Goal: Navigation & Orientation: Find specific page/section

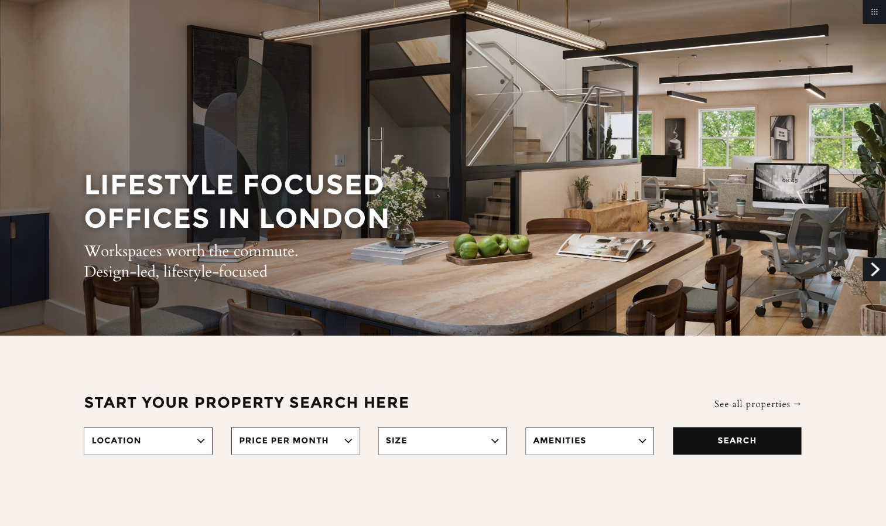
scroll to position [87, 0]
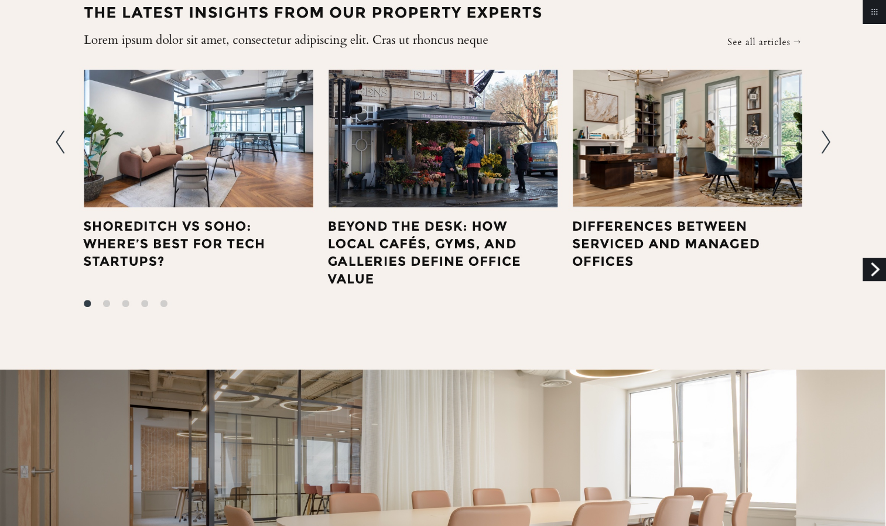
scroll to position [2192, 0]
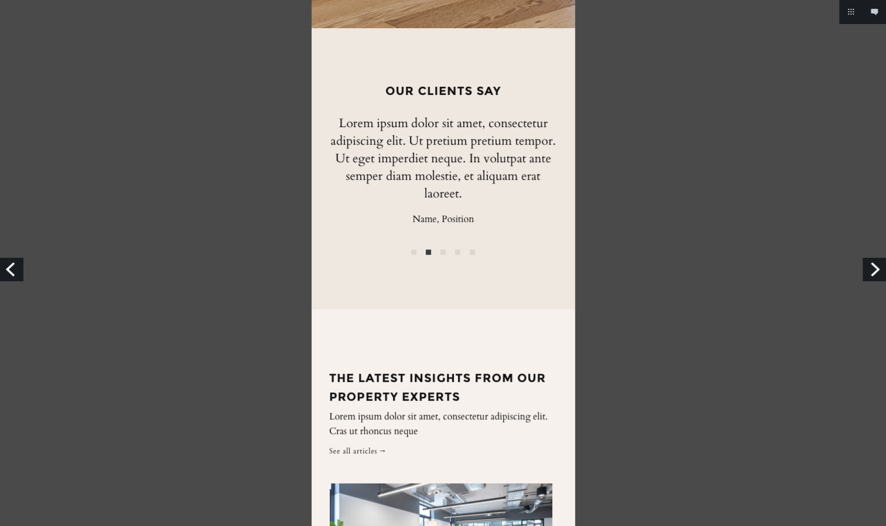
scroll to position [2866, 0]
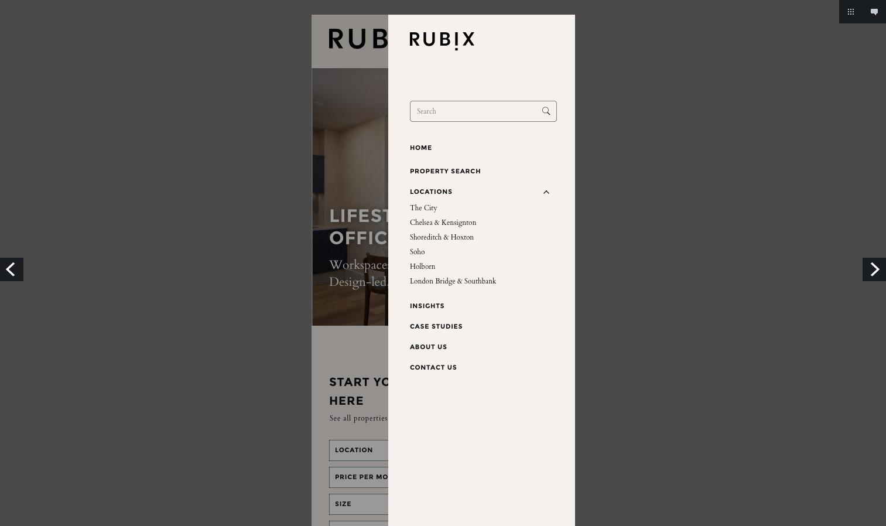
scroll to position [105, 0]
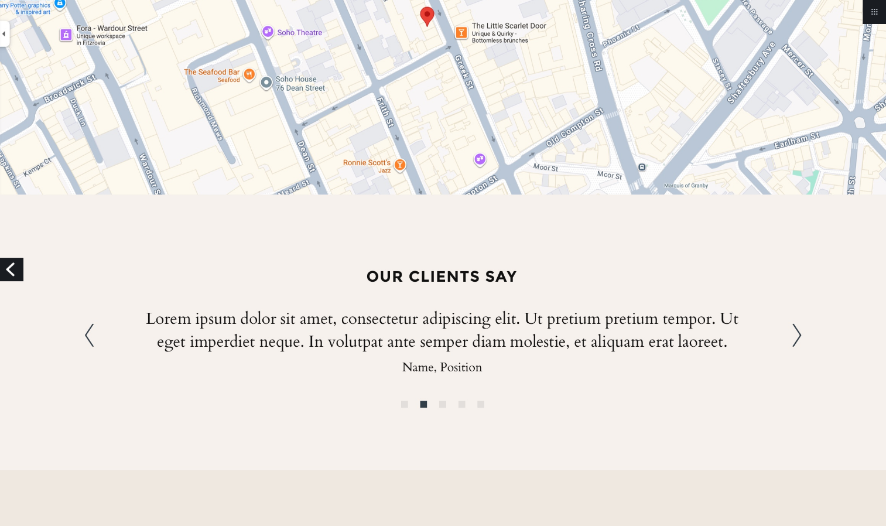
scroll to position [1254, 0]
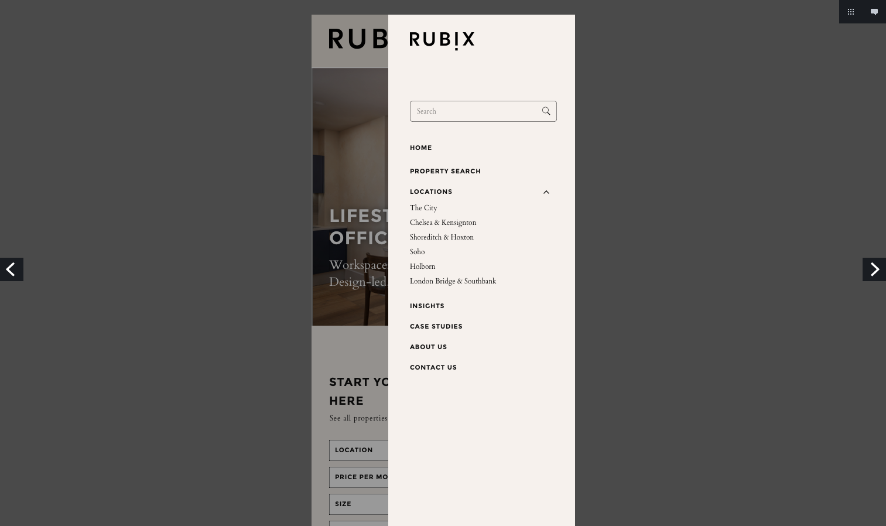
scroll to position [105, 0]
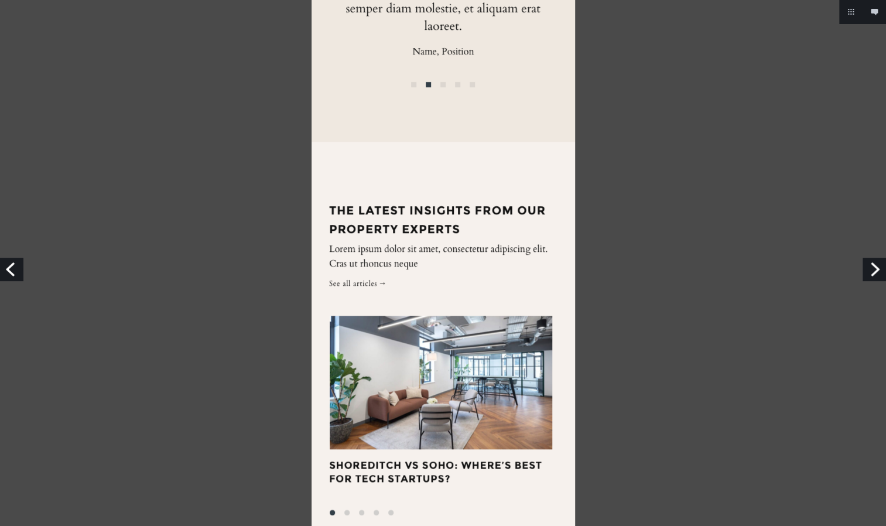
scroll to position [3030, 0]
